Goal: Task Accomplishment & Management: Use online tool/utility

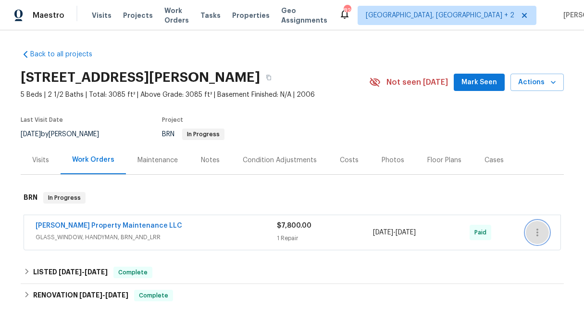
click at [537, 232] on icon "button" at bounding box center [538, 232] width 2 height 8
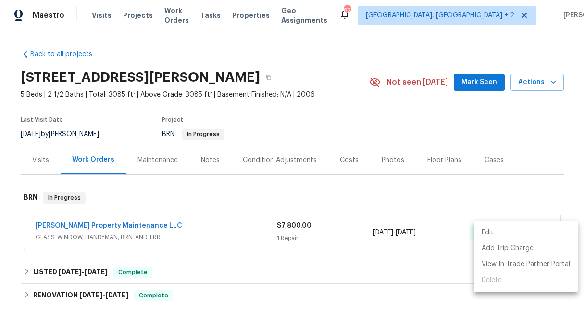
click at [533, 231] on li "Edit" at bounding box center [526, 233] width 104 height 16
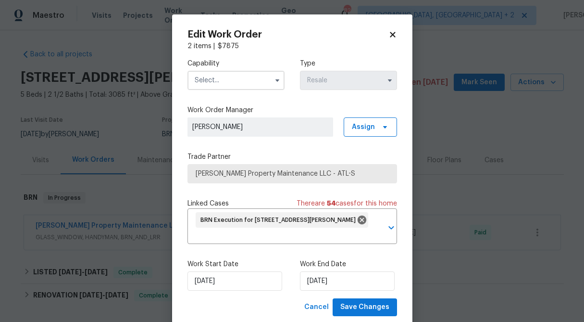
click at [392, 34] on icon at bounding box center [392, 34] width 5 height 5
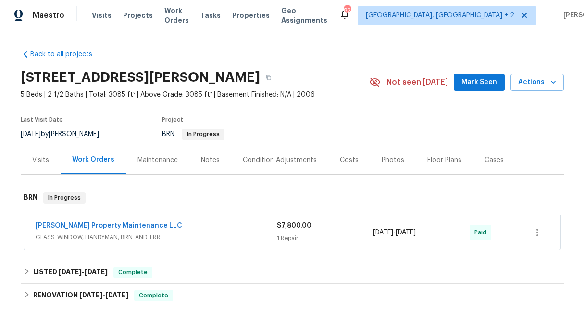
click at [345, 73] on div "[STREET_ADDRESS][PERSON_NAME]" at bounding box center [195, 77] width 349 height 25
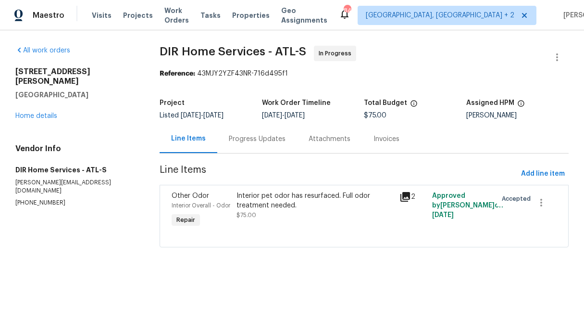
click at [241, 145] on div "Progress Updates" at bounding box center [257, 139] width 80 height 28
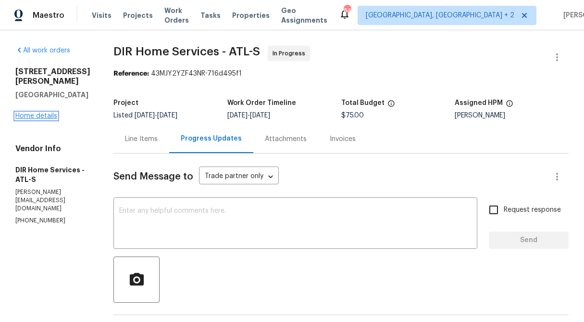
click at [52, 113] on link "Home details" at bounding box center [36, 116] width 42 height 7
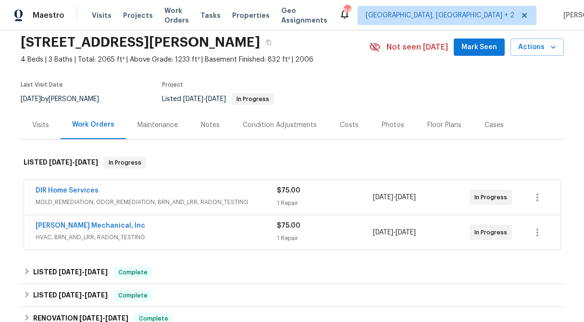
scroll to position [36, 0]
click at [301, 231] on div "$75.00 1 Repair" at bounding box center [325, 231] width 97 height 23
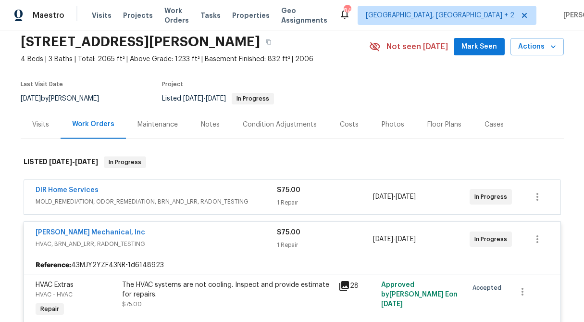
click at [290, 195] on div "$75.00 1 Repair" at bounding box center [325, 196] width 97 height 23
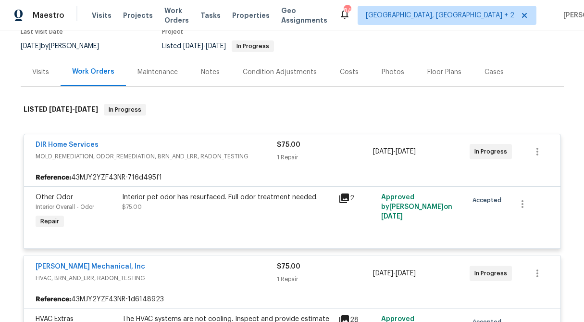
scroll to position [89, 0]
